Goal: Information Seeking & Learning: Learn about a topic

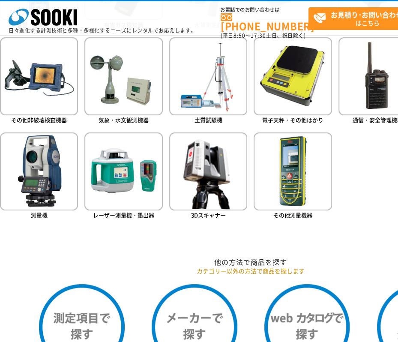
scroll to position [257, 0]
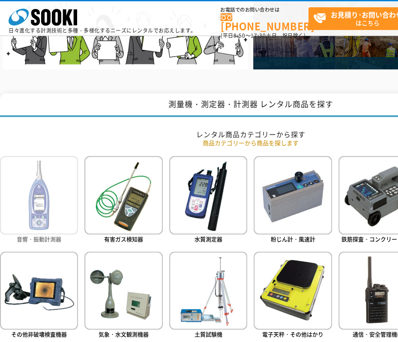
click at [63, 210] on img at bounding box center [39, 195] width 78 height 78
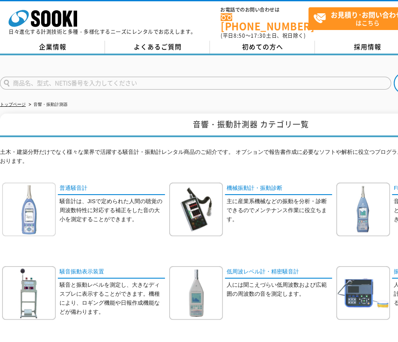
click at [43, 209] on img at bounding box center [29, 209] width 54 height 54
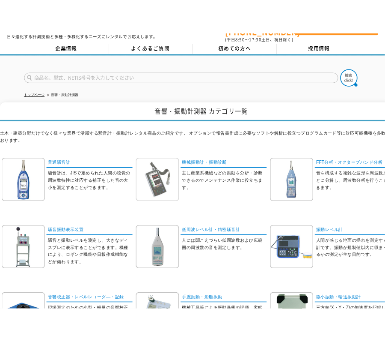
scroll to position [43, 0]
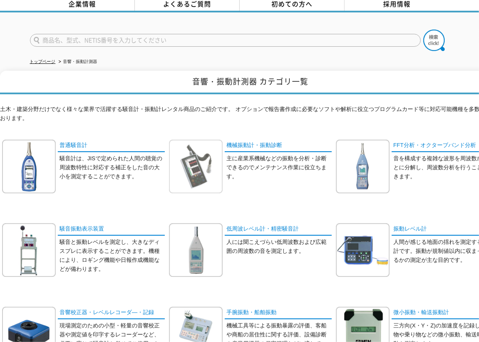
click at [186, 161] on img at bounding box center [196, 167] width 54 height 54
click at [365, 154] on img at bounding box center [363, 167] width 54 height 54
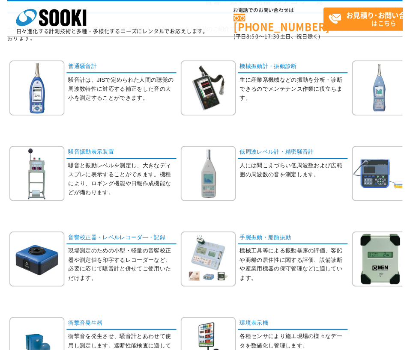
scroll to position [86, 0]
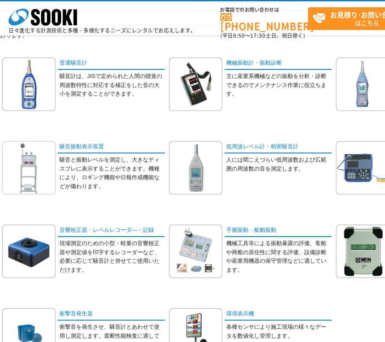
click at [37, 170] on img at bounding box center [29, 168] width 54 height 54
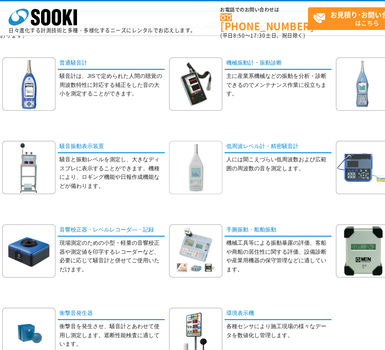
click at [196, 156] on img at bounding box center [196, 168] width 54 height 54
click at [364, 153] on img at bounding box center [363, 168] width 54 height 54
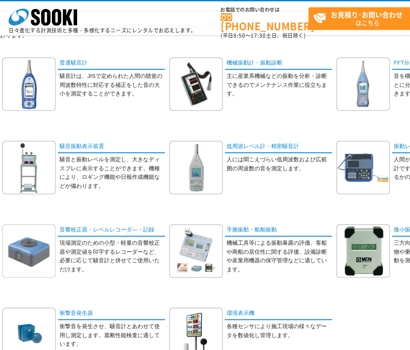
click at [41, 246] on img at bounding box center [29, 251] width 54 height 54
click at [198, 242] on img at bounding box center [196, 251] width 54 height 54
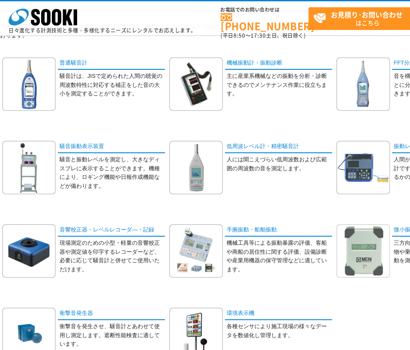
click at [372, 248] on img at bounding box center [363, 251] width 54 height 54
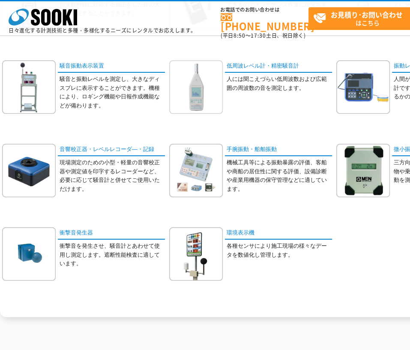
scroll to position [214, 0]
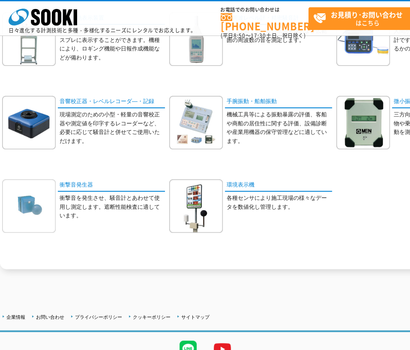
click at [21, 210] on img at bounding box center [29, 206] width 54 height 54
click at [194, 213] on img at bounding box center [196, 206] width 54 height 54
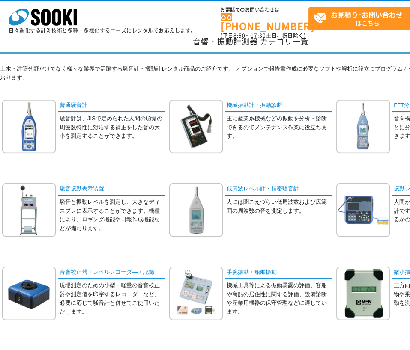
scroll to position [0, 0]
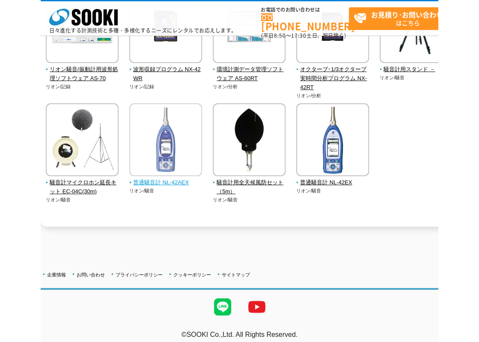
scroll to position [43, 0]
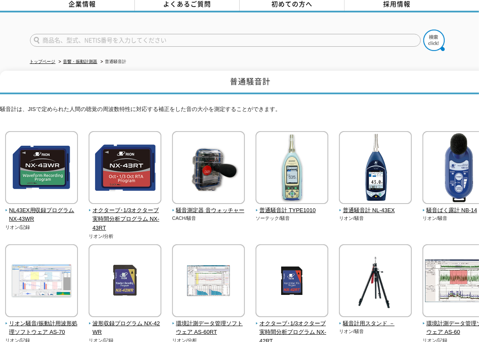
click at [334, 106] on p "騒音計は、JISで定められた人間の聴覚の周波数特性に対応する補正をした音の大小を測定することができます。" at bounding box center [250, 111] width 501 height 13
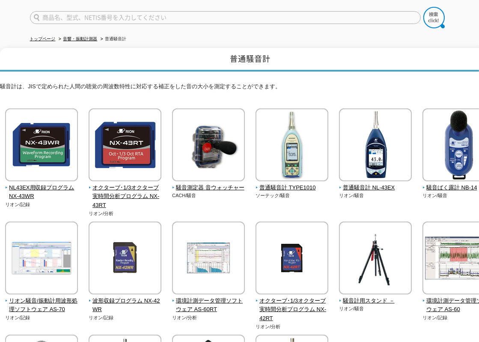
scroll to position [0, 0]
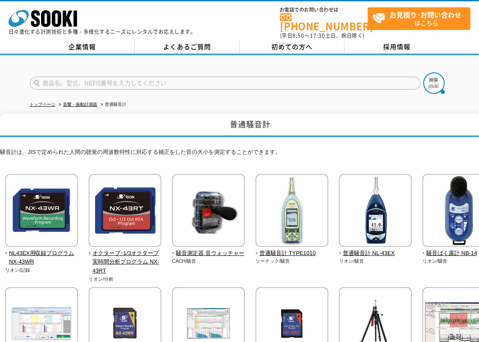
click at [300, 115] on h1 "普通騒音計" at bounding box center [250, 125] width 501 height 24
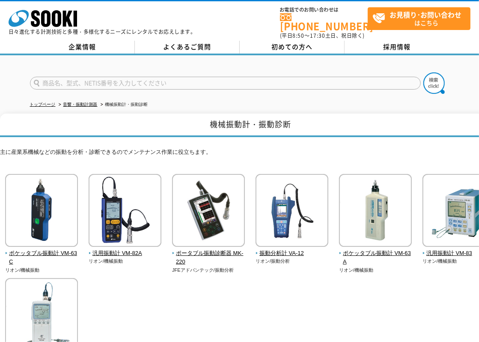
click at [361, 116] on h1 "機械振動計・振動診断" at bounding box center [250, 125] width 501 height 24
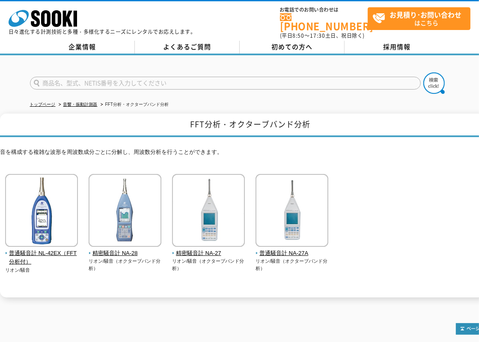
drag, startPoint x: 141, startPoint y: 124, endPoint x: 101, endPoint y: 127, distance: 40.4
click at [141, 124] on h1 "FFT分析・オクターブバンド分析" at bounding box center [250, 125] width 501 height 24
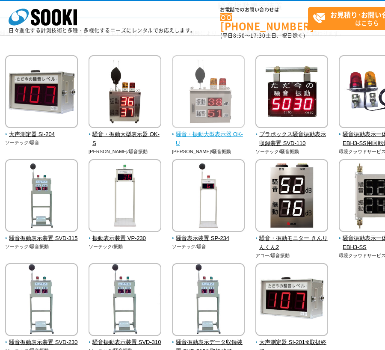
scroll to position [128, 0]
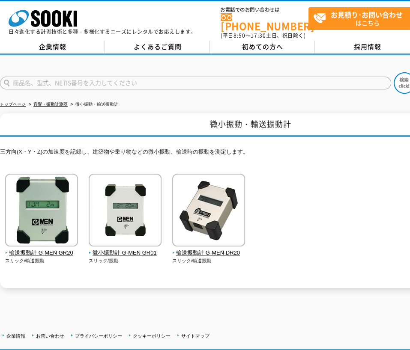
click at [107, 117] on h1 "微小振動・輸送振動計" at bounding box center [250, 125] width 501 height 24
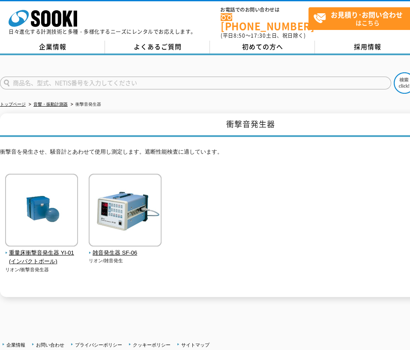
click at [190, 223] on div "重量床衝撃音発生器 YI-01(インパクトボール) リオン/衝撃音発生器" at bounding box center [250, 232] width 501 height 117
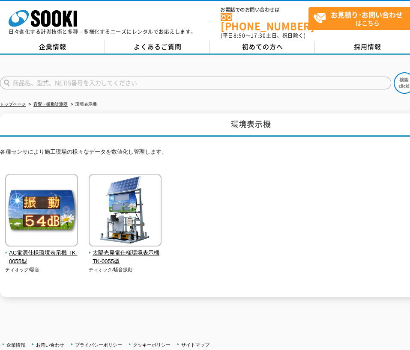
drag, startPoint x: 216, startPoint y: 99, endPoint x: 212, endPoint y: 98, distance: 4.8
click at [216, 99] on ul "トップページ 音響・振動計測器 環境表示機" at bounding box center [210, 105] width 420 height 18
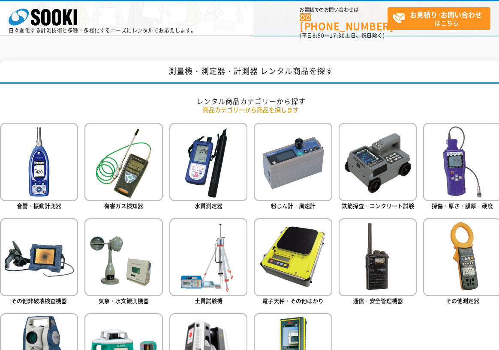
scroll to position [343, 0]
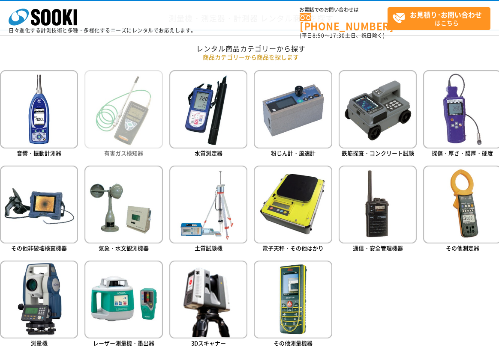
click at [146, 126] on img at bounding box center [123, 109] width 78 height 78
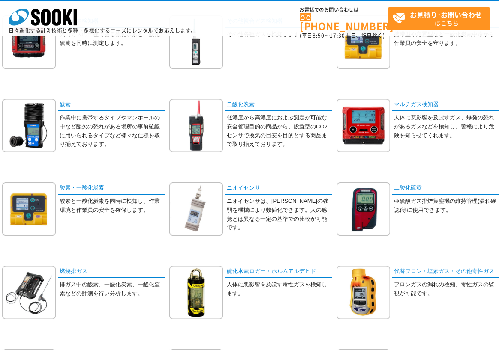
scroll to position [171, 0]
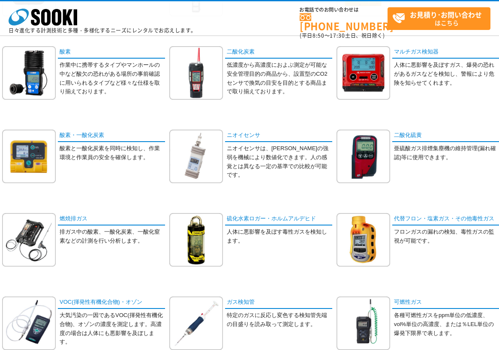
click at [127, 196] on div "酸素・一酸化炭素 酸素と一酸化炭素を同時に検知し、作業環境と作業員の安全を確保します。" at bounding box center [83, 163] width 163 height 66
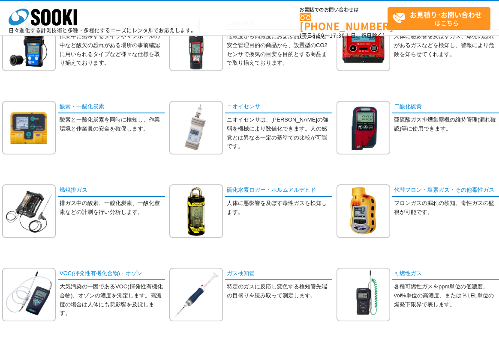
scroll to position [214, 0]
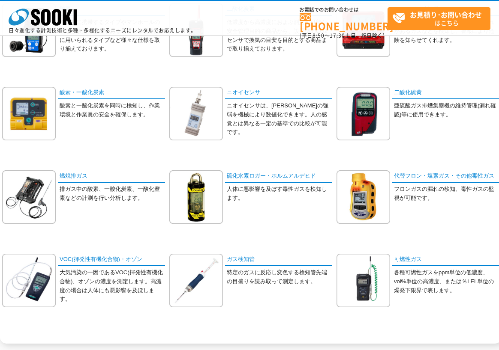
click at [93, 149] on div "酸素・一酸化炭素 酸素と一酸化炭素を同時に検知し、作業環境と作業員の安全を確保します。" at bounding box center [83, 120] width 163 height 66
click at [97, 230] on div "燃焼排ガス 排ガス中の酸素、一酸化炭素、一酸化窒素などの計測を行い分析します。" at bounding box center [83, 203] width 163 height 66
click at [163, 73] on div "火山ガス検知器 火山ガスの一種である硫化水素と二酸化硫黄を同時に測定します。" at bounding box center [250, 129] width 501 height 418
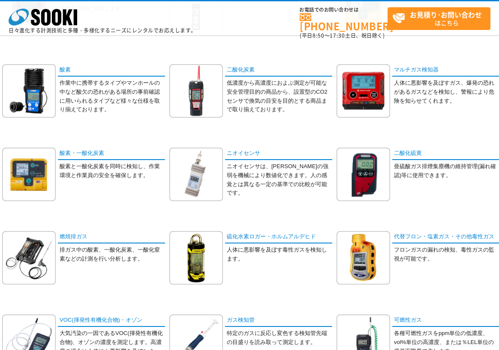
scroll to position [86, 0]
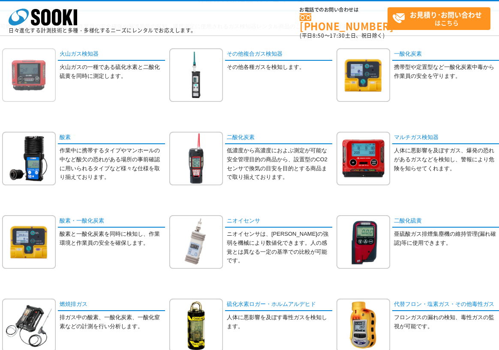
click at [35, 73] on img at bounding box center [29, 75] width 54 height 54
click at [209, 85] on img at bounding box center [196, 75] width 54 height 54
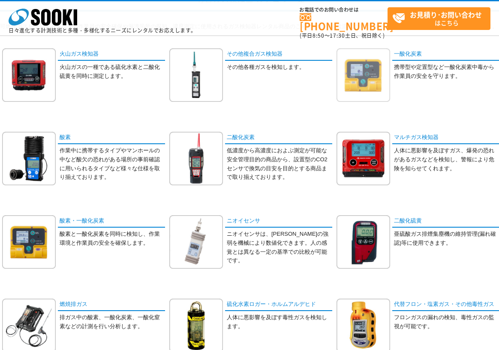
click at [380, 68] on img at bounding box center [363, 75] width 54 height 54
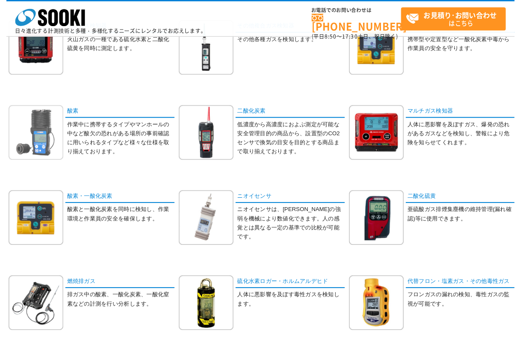
scroll to position [128, 0]
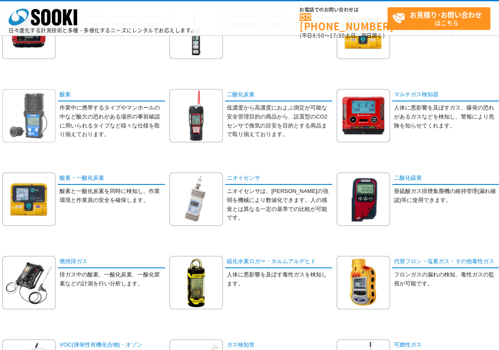
click at [45, 119] on img at bounding box center [29, 116] width 54 height 54
click at [178, 122] on img at bounding box center [196, 116] width 54 height 54
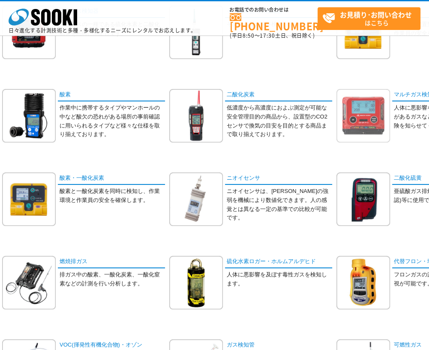
click at [365, 107] on img at bounding box center [363, 116] width 54 height 54
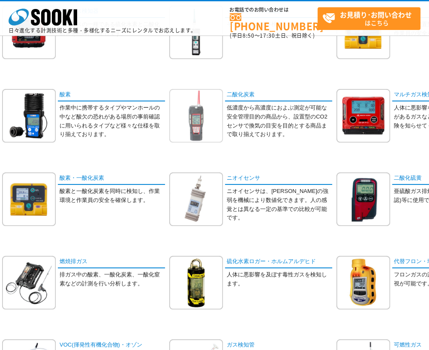
click at [187, 96] on img at bounding box center [196, 116] width 54 height 54
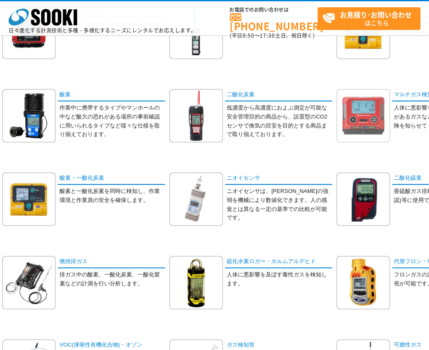
click at [371, 112] on img at bounding box center [363, 116] width 54 height 54
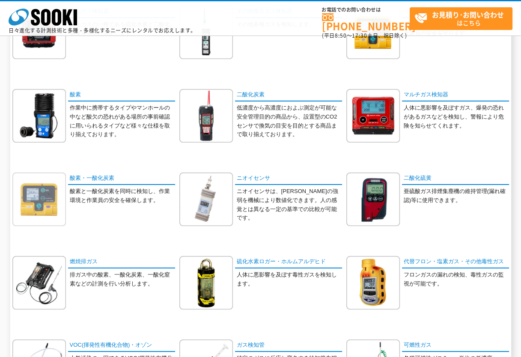
click at [56, 195] on img at bounding box center [39, 200] width 54 height 54
click at [192, 192] on img at bounding box center [206, 200] width 54 height 54
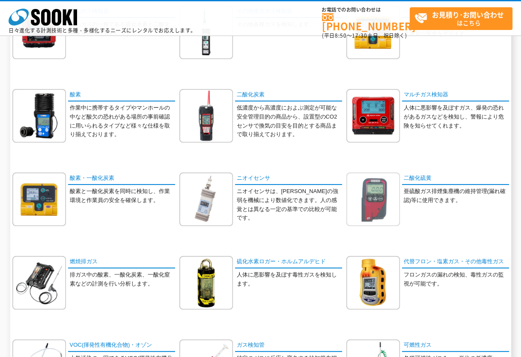
click at [380, 214] on img at bounding box center [373, 200] width 54 height 54
click at [54, 282] on img at bounding box center [39, 283] width 54 height 54
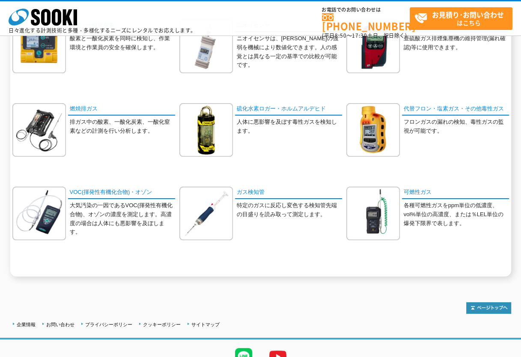
scroll to position [300, 0]
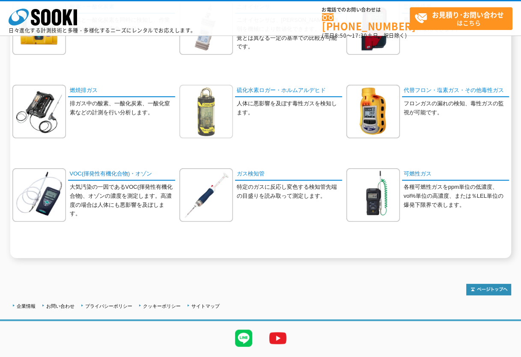
click at [199, 120] on img at bounding box center [206, 112] width 54 height 54
click at [395, 100] on img at bounding box center [373, 112] width 54 height 54
click at [33, 196] on img at bounding box center [39, 195] width 54 height 54
click at [196, 170] on img at bounding box center [206, 195] width 54 height 54
click at [368, 191] on img at bounding box center [373, 195] width 54 height 54
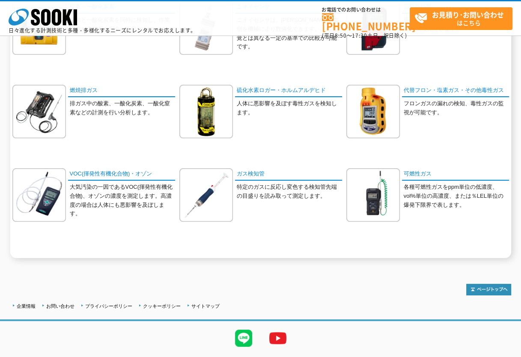
click at [391, 256] on div "可燃性ガスを使用する現場等で作業員の安全確保や漏洩箇所の探知、濃度測定に使用されるガス検知器レンタル商品のご紹介です。 酸素濃度計をはじめ様々なガス検知器を多…" at bounding box center [260, 27] width 501 height 461
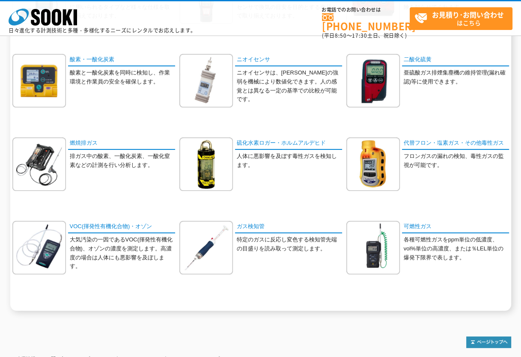
scroll to position [257, 0]
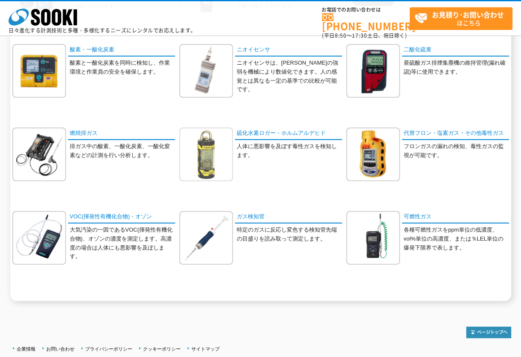
click at [215, 160] on img at bounding box center [206, 155] width 54 height 54
click at [373, 143] on img at bounding box center [373, 155] width 54 height 54
click at [229, 149] on img at bounding box center [206, 155] width 54 height 54
click at [38, 242] on img at bounding box center [39, 238] width 54 height 54
click at [206, 244] on img at bounding box center [206, 238] width 54 height 54
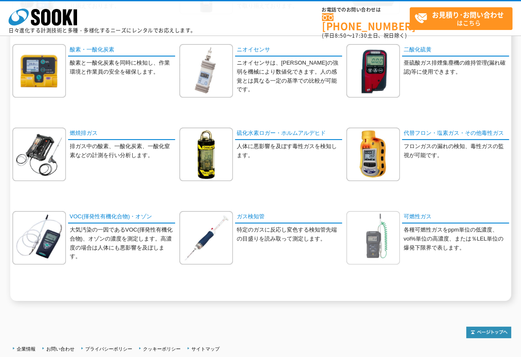
click at [365, 223] on img at bounding box center [373, 238] width 54 height 54
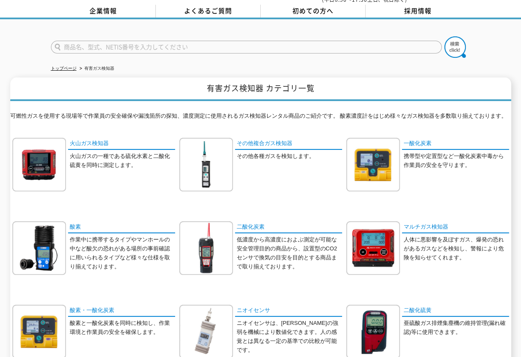
scroll to position [0, 0]
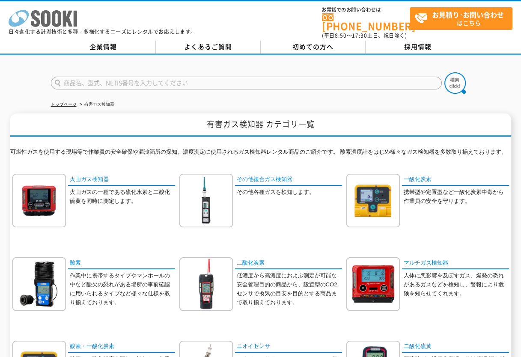
click at [45, 22] on icon "株式会社 ソーキ" at bounding box center [43, 18] width 69 height 17
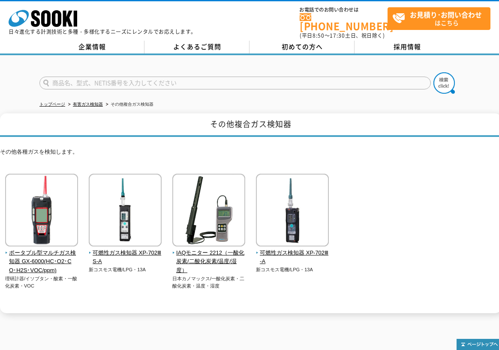
click at [173, 14] on div "株式会社 ソーキ spMenu 日々進化する計測技術と多種・多様化するニーズにレンタルでお応えします。" at bounding box center [103, 20] width 188 height 29
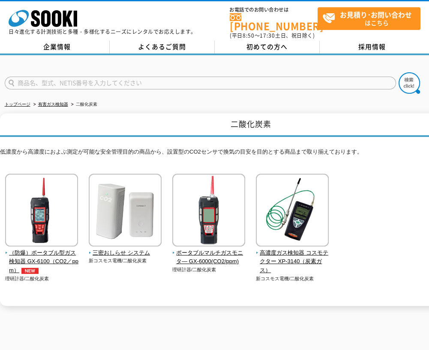
click at [105, 113] on h1 "二酸化炭素" at bounding box center [250, 125] width 501 height 24
click at [116, 113] on h1 "二酸化炭素" at bounding box center [250, 125] width 501 height 24
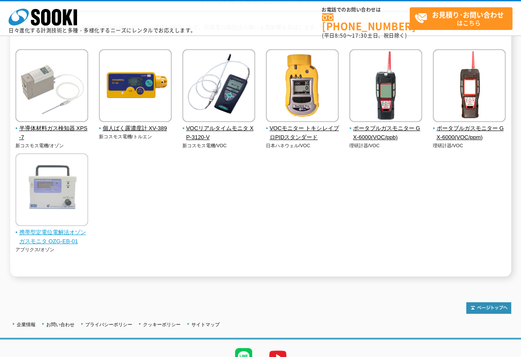
scroll to position [86, 0]
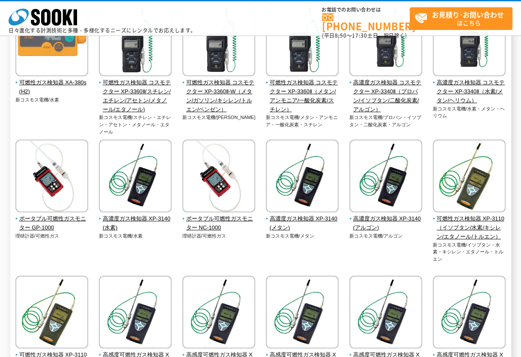
scroll to position [2, 0]
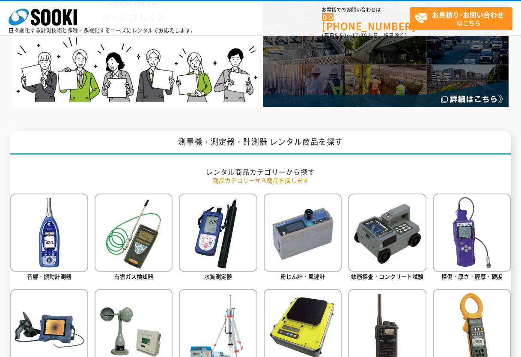
scroll to position [257, 0]
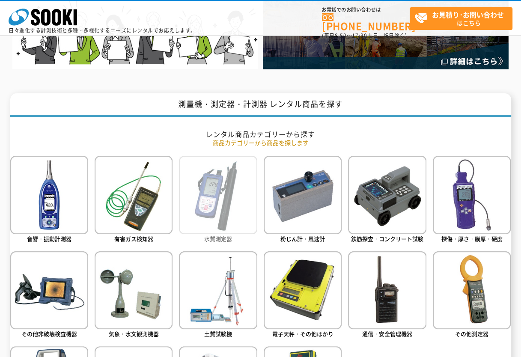
click at [212, 179] on img at bounding box center [218, 195] width 78 height 78
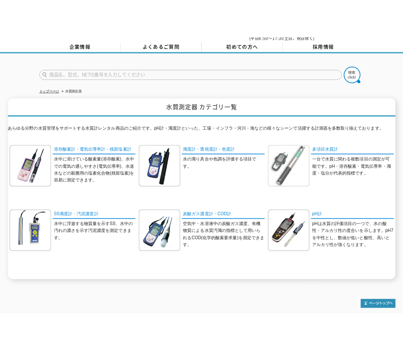
scroll to position [86, 0]
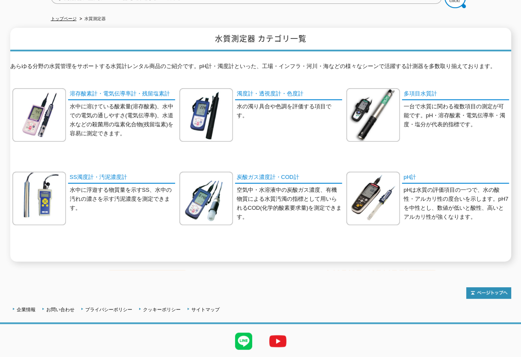
drag, startPoint x: 152, startPoint y: 143, endPoint x: 117, endPoint y: 140, distance: 34.8
click at [152, 143] on div "溶存酸素計・電気伝導率計・残留塩素計 水中に溶けている酸素量(溶存酸素)、水中での電気の通しやすさ(電気伝導率)、水道水などの殺菌用の塩素化合物(残留塩素)を…" at bounding box center [93, 121] width 163 height 66
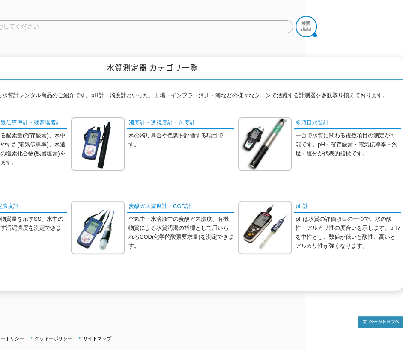
scroll to position [0, 98]
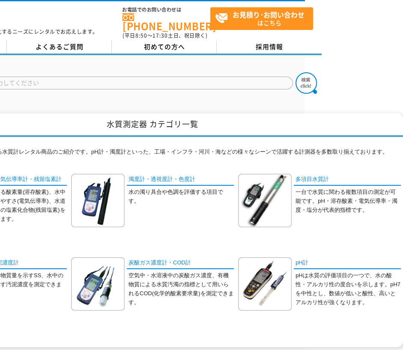
click at [176, 218] on div "濁度計・透視度計・色度計 水の濁り具合や色調を評価する項目です。" at bounding box center [152, 207] width 163 height 66
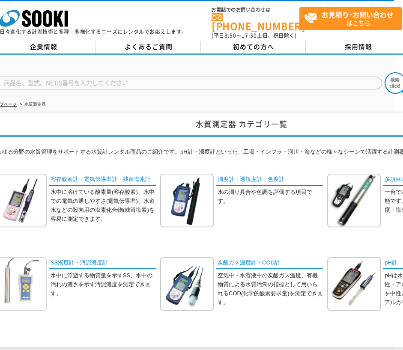
scroll to position [0, 6]
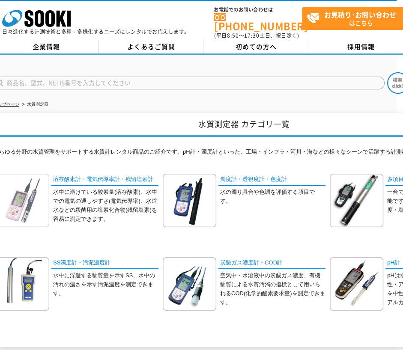
click at [30, 189] on img at bounding box center [23, 201] width 54 height 54
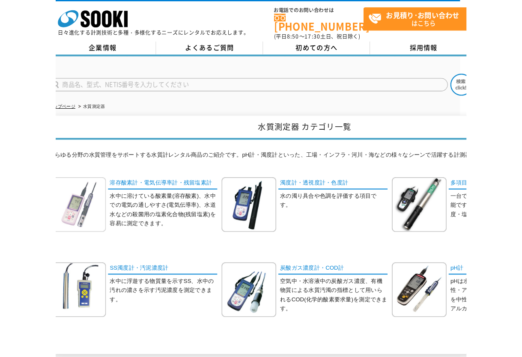
scroll to position [0, 0]
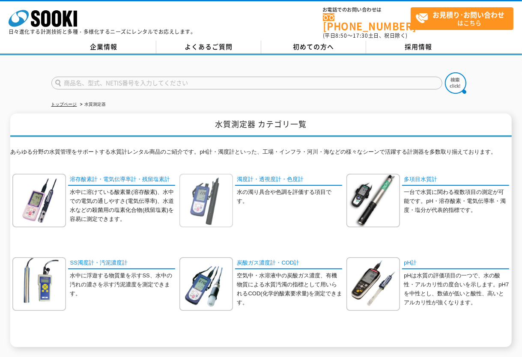
click at [205, 195] on img at bounding box center [206, 201] width 54 height 54
click at [355, 197] on img at bounding box center [373, 201] width 54 height 54
click at [63, 264] on img at bounding box center [39, 284] width 54 height 54
click at [197, 265] on img at bounding box center [206, 284] width 54 height 54
click at [373, 263] on img at bounding box center [373, 284] width 54 height 54
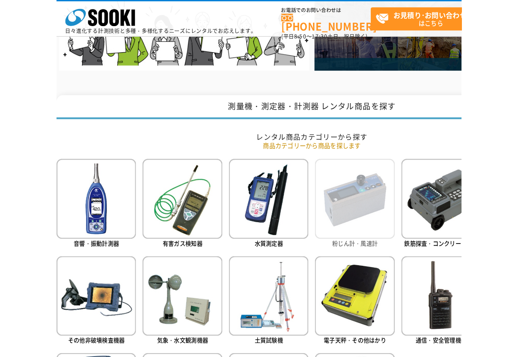
scroll to position [343, 0]
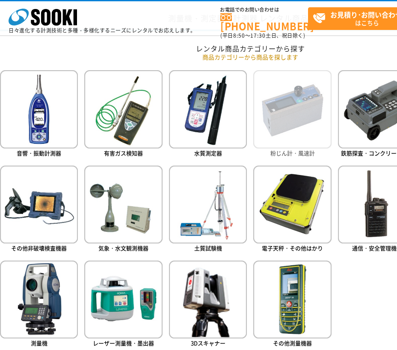
click at [299, 122] on img at bounding box center [293, 109] width 78 height 78
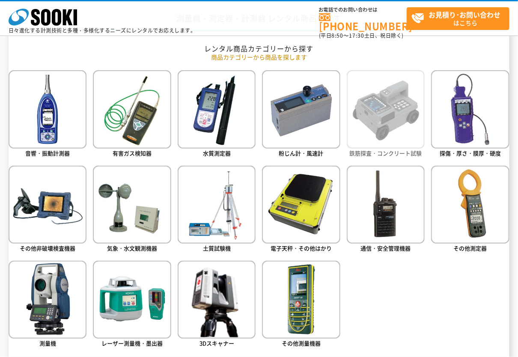
click at [375, 121] on img at bounding box center [386, 109] width 78 height 78
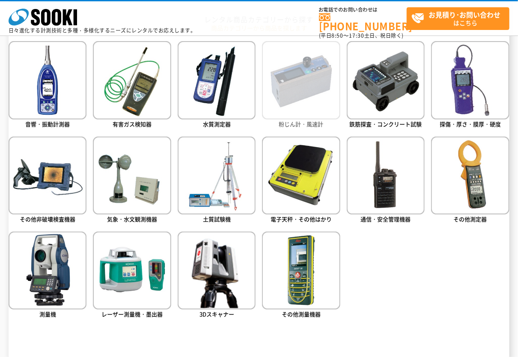
scroll to position [385, 0]
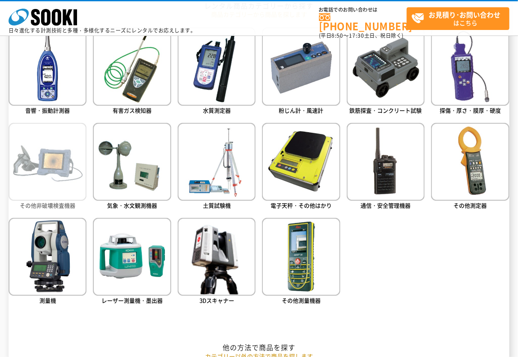
click at [80, 155] on img at bounding box center [48, 162] width 78 height 78
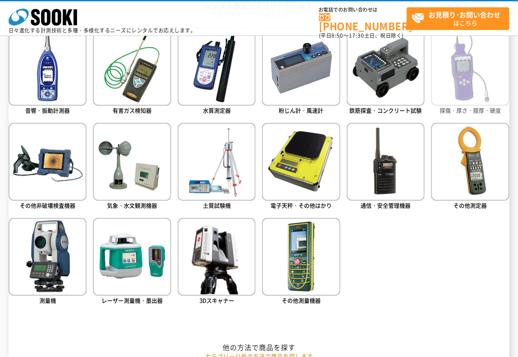
click at [464, 92] on img at bounding box center [470, 66] width 78 height 78
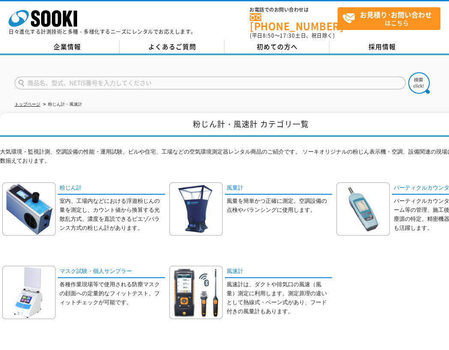
click at [250, 96] on ul "トップページ 粉じん計・風速計" at bounding box center [225, 105] width 420 height 18
click at [45, 201] on img at bounding box center [29, 209] width 54 height 54
click at [201, 213] on img at bounding box center [196, 209] width 54 height 54
click at [360, 201] on img at bounding box center [363, 209] width 54 height 54
click at [23, 288] on img at bounding box center [29, 293] width 54 height 54
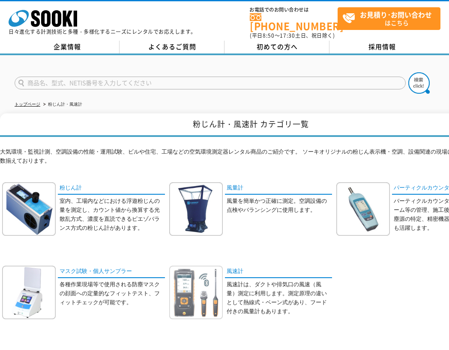
click at [193, 275] on img at bounding box center [196, 293] width 54 height 54
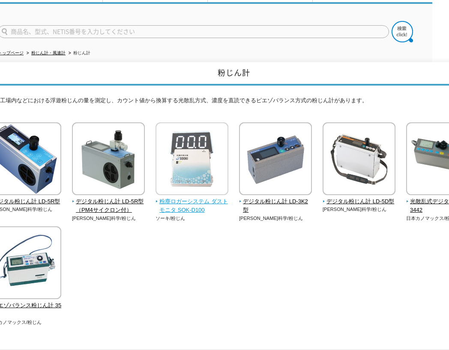
scroll to position [0, 17]
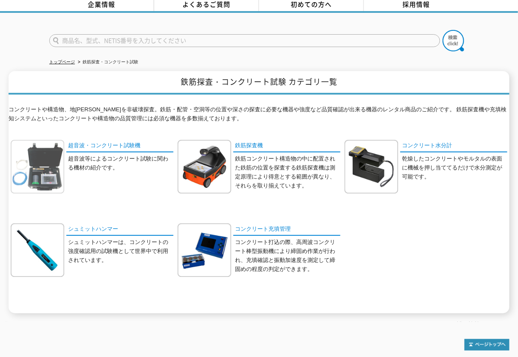
scroll to position [86, 0]
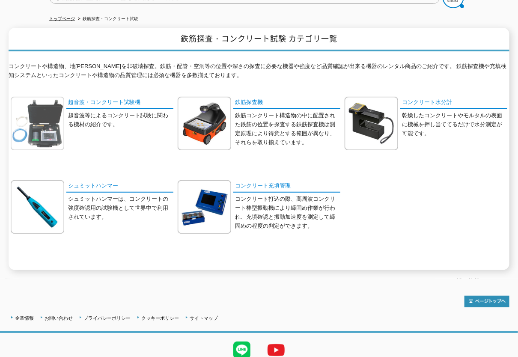
click at [46, 129] on img at bounding box center [38, 124] width 54 height 54
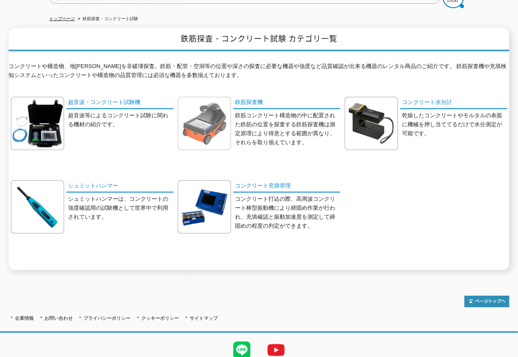
click at [203, 118] on img at bounding box center [205, 124] width 54 height 54
click at [372, 113] on img at bounding box center [372, 124] width 54 height 54
click at [56, 198] on img at bounding box center [38, 207] width 54 height 54
click at [197, 215] on img at bounding box center [205, 207] width 54 height 54
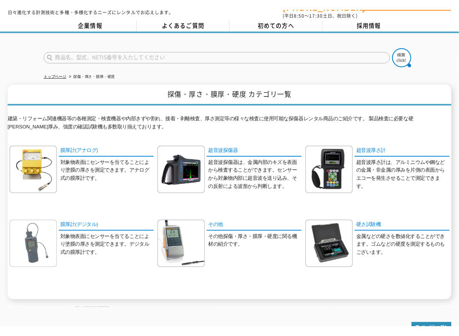
scroll to position [43, 0]
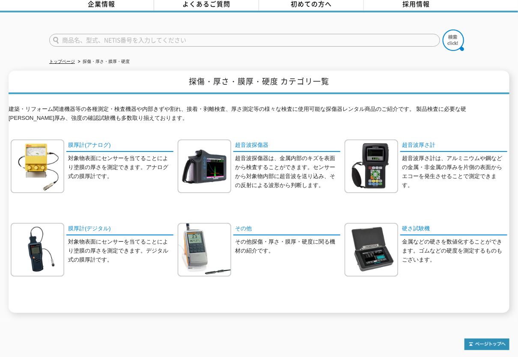
click at [222, 330] on div at bounding box center [259, 340] width 501 height 20
click at [239, 338] on div at bounding box center [259, 340] width 501 height 20
drag, startPoint x: 131, startPoint y: 80, endPoint x: 137, endPoint y: 85, distance: 7.6
click at [131, 80] on h1 "探傷・厚さ・膜厚・硬度 カテゴリ一覧" at bounding box center [259, 83] width 501 height 24
click at [51, 149] on img at bounding box center [38, 167] width 54 height 54
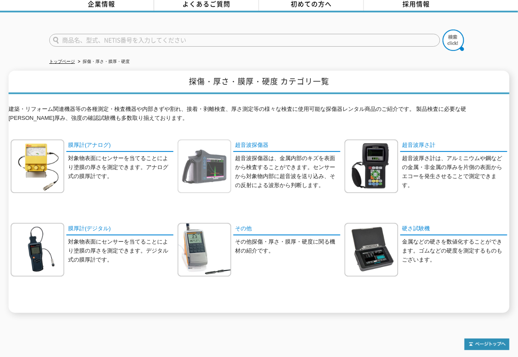
click at [188, 158] on img at bounding box center [205, 167] width 54 height 54
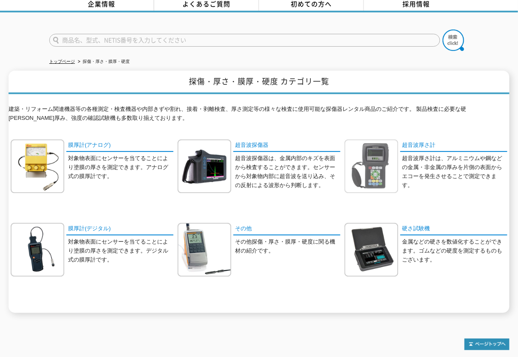
click at [372, 156] on img at bounding box center [372, 167] width 54 height 54
click at [44, 235] on img at bounding box center [38, 250] width 54 height 54
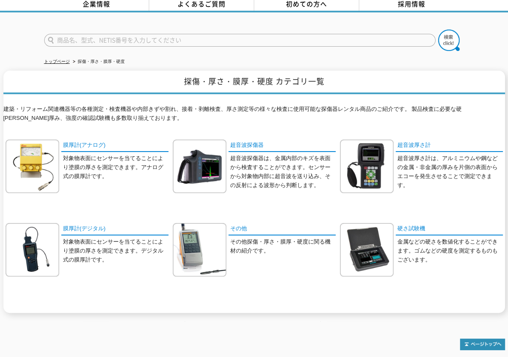
click at [230, 238] on p "その他探傷・厚さ・膜厚・硬度に関る機材の紹介です。" at bounding box center [282, 247] width 105 height 18
click at [206, 241] on img at bounding box center [200, 250] width 54 height 54
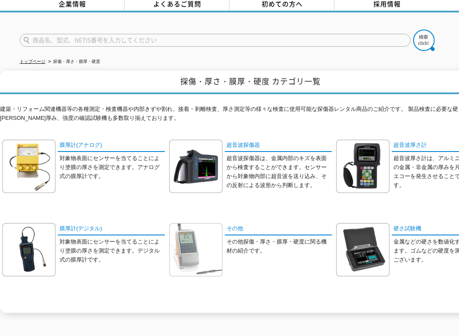
click at [218, 240] on img at bounding box center [196, 250] width 54 height 54
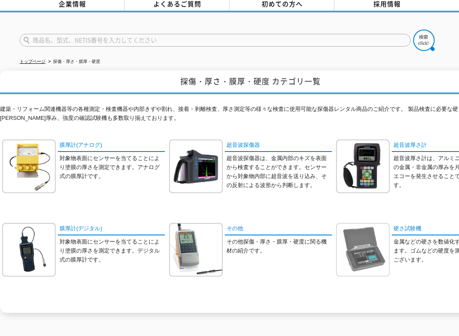
click at [356, 245] on img at bounding box center [363, 250] width 54 height 54
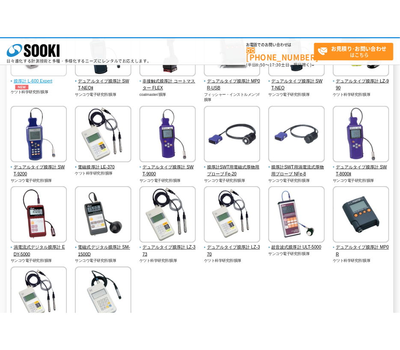
scroll to position [86, 0]
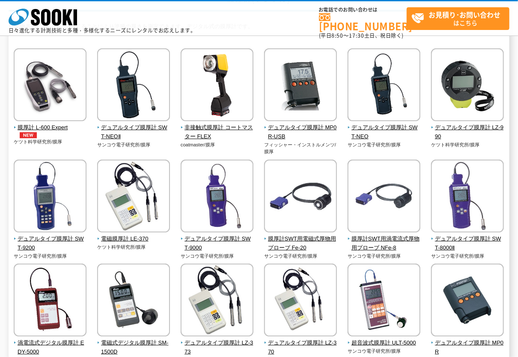
click at [83, 150] on div "膜厚計 L-600 Expert ケツト科学研究所/膜厚" at bounding box center [50, 101] width 73 height 107
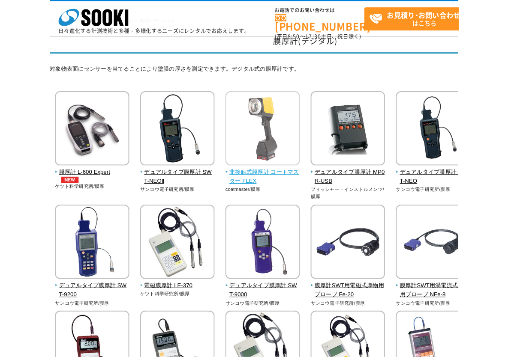
scroll to position [0, 0]
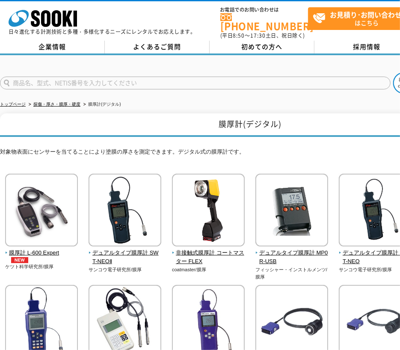
click at [143, 120] on h1 "膜厚計(デジタル)" at bounding box center [250, 125] width 501 height 24
click at [164, 117] on h1 "膜厚計(デジタル)" at bounding box center [250, 125] width 501 height 24
click at [119, 122] on h1 "膜厚計(デジタル)" at bounding box center [250, 125] width 501 height 24
drag, startPoint x: 162, startPoint y: 119, endPoint x: 160, endPoint y: 124, distance: 5.0
click at [162, 119] on h1 "膜厚計(デジタル)" at bounding box center [250, 125] width 501 height 24
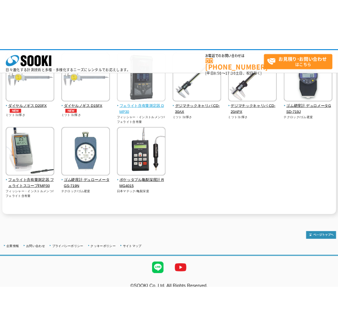
scroll to position [43, 0]
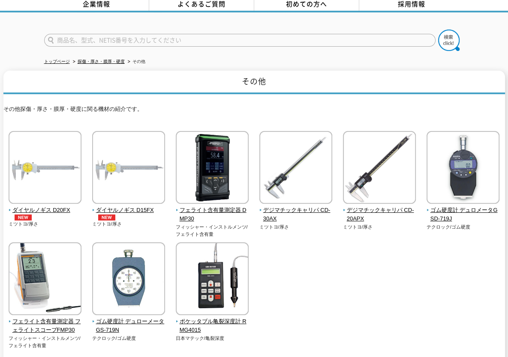
click at [322, 312] on div "ダイヤルノギス D20FX ミツトヨ/厚さ" at bounding box center [253, 249] width 501 height 236
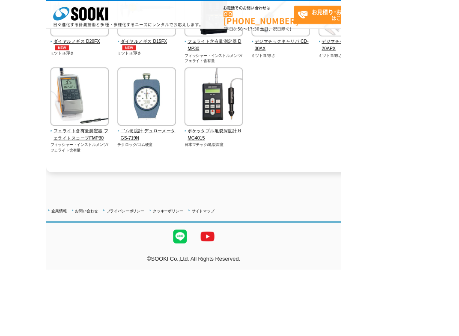
scroll to position [154, 0]
